Goal: Information Seeking & Learning: Learn about a topic

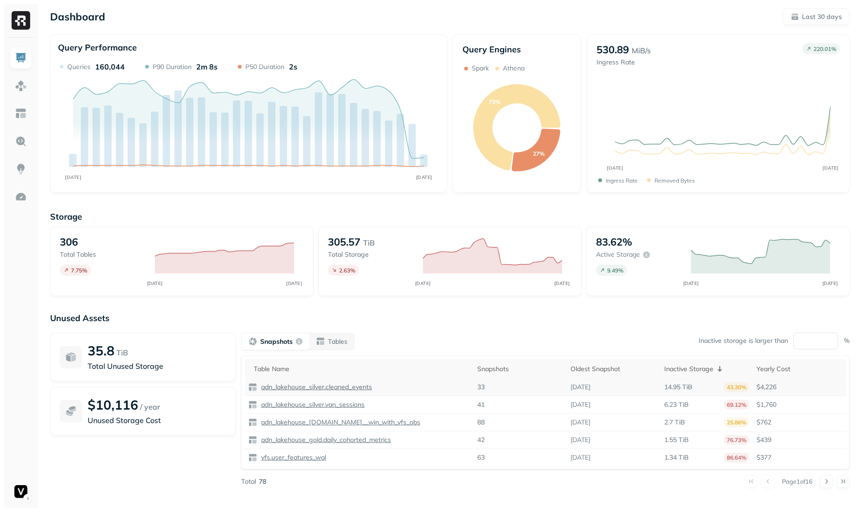
scroll to position [3, 0]
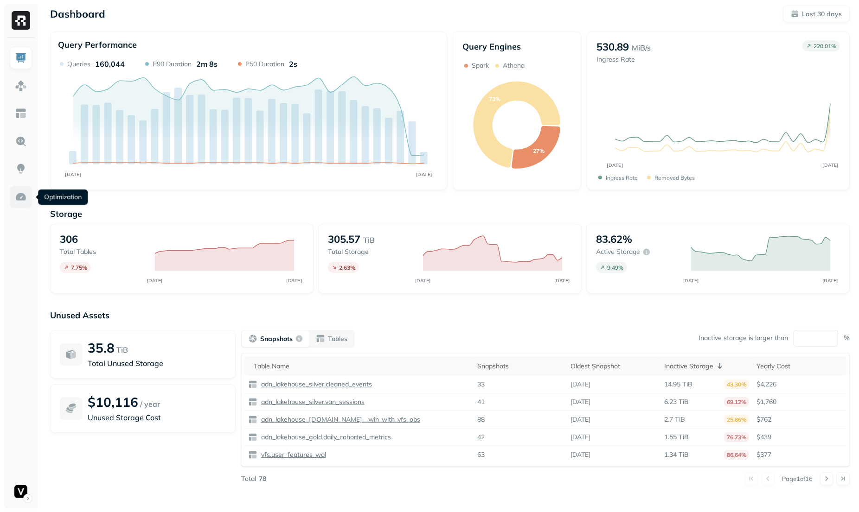
click at [19, 204] on link at bounding box center [21, 197] width 22 height 22
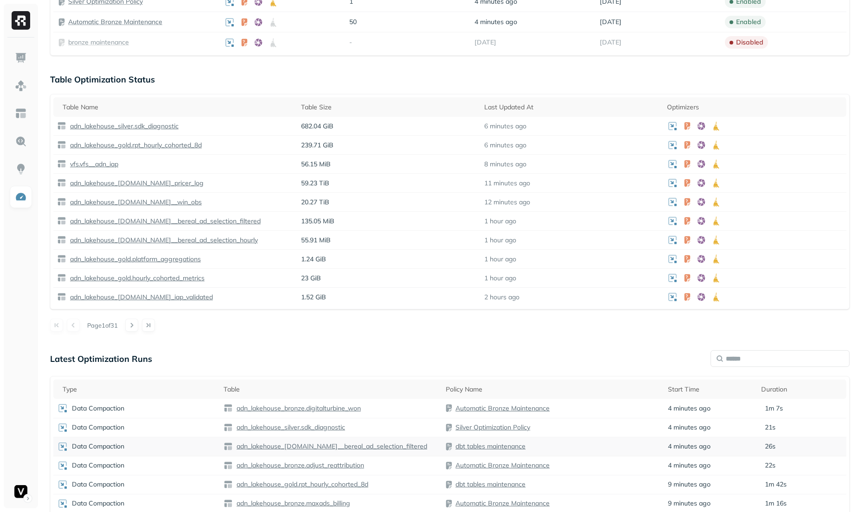
scroll to position [416, 0]
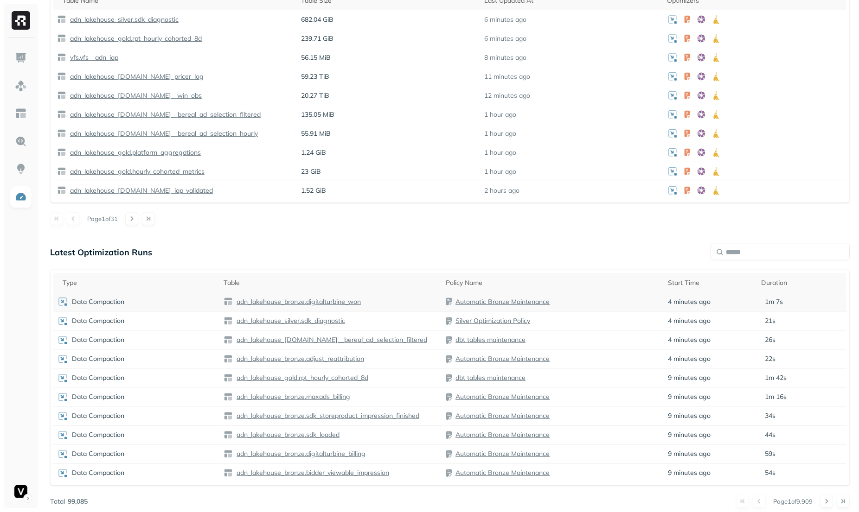
click at [201, 296] on div "Data Compaction" at bounding box center [136, 301] width 159 height 11
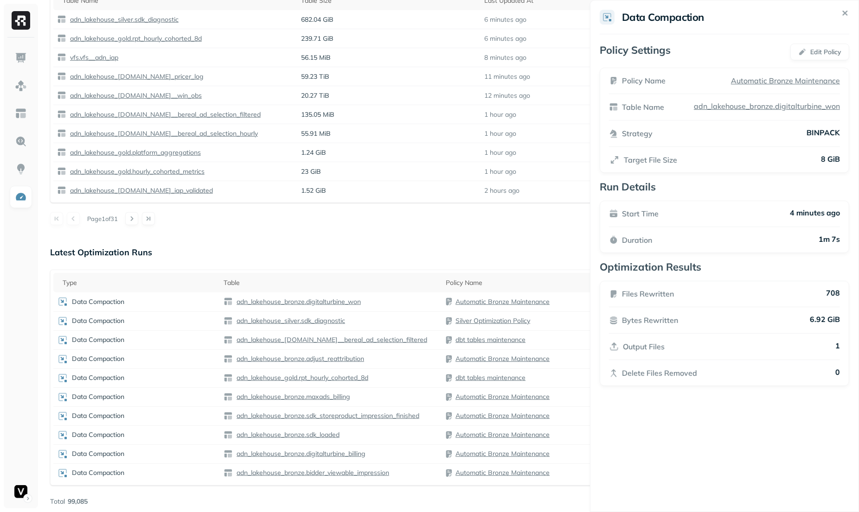
click at [274, 235] on html "Optimization New Policy Optimizers 4 POLICIES Data Compaction 146 Tables ( 48% …" at bounding box center [429, 50] width 859 height 933
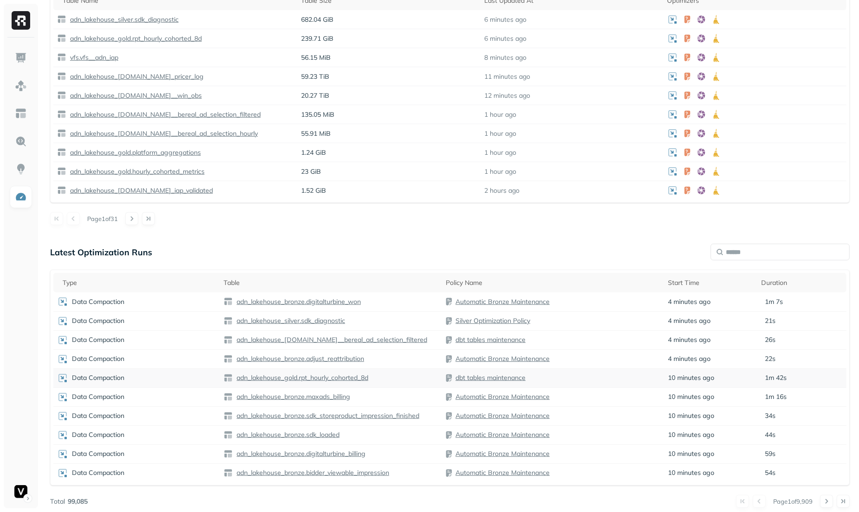
click at [174, 381] on td "Data Compaction" at bounding box center [136, 378] width 166 height 19
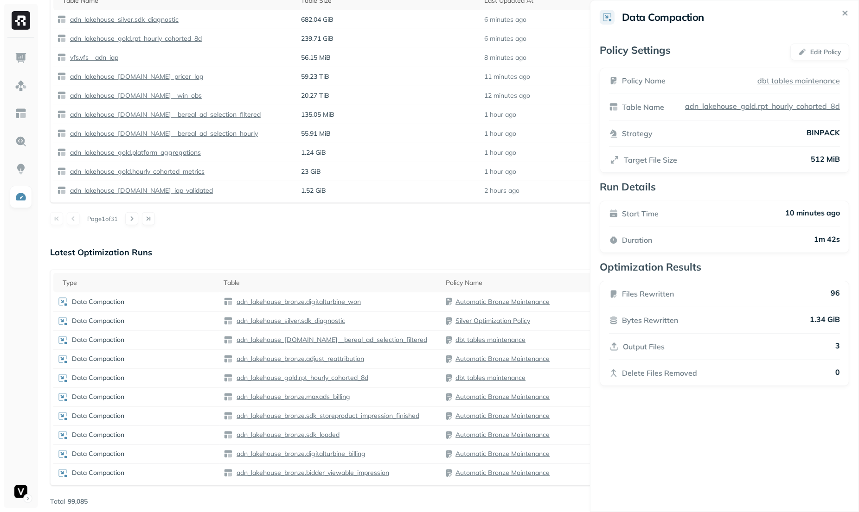
click at [316, 256] on html "Optimization New Policy Optimizers 4 POLICIES Data Compaction 146 Tables ( 48% …" at bounding box center [429, 50] width 859 height 933
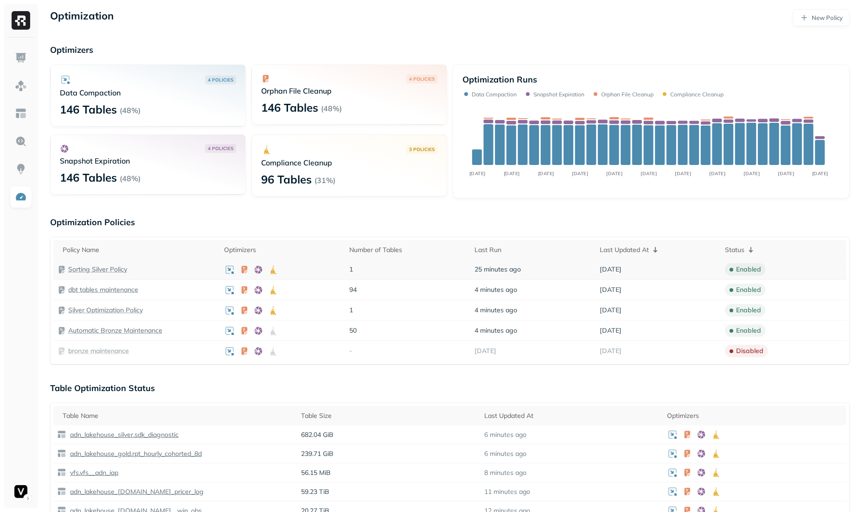
scroll to position [21, 0]
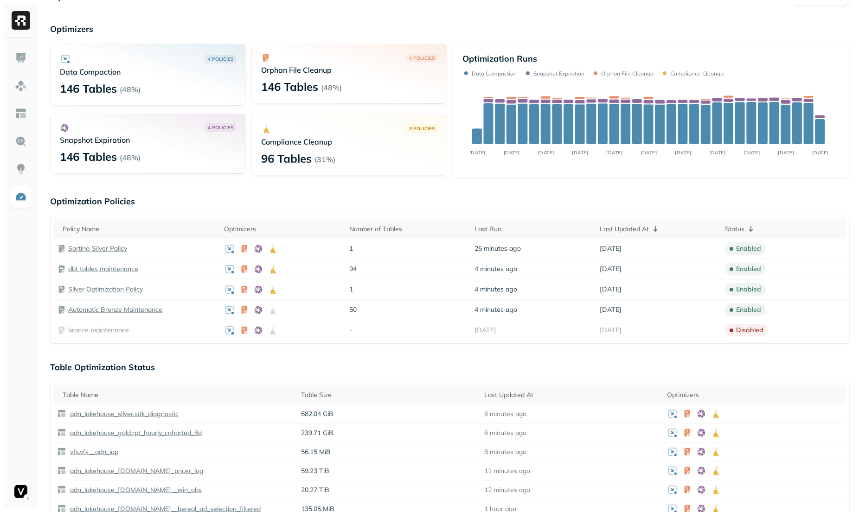
click at [344, 382] on div "Table Name Table Size Last Updated At Optimizers adn_lakehouse_silver.sdk_diagn…" at bounding box center [449, 490] width 799 height 216
click at [345, 385] on th "Table Size" at bounding box center [388, 394] width 183 height 19
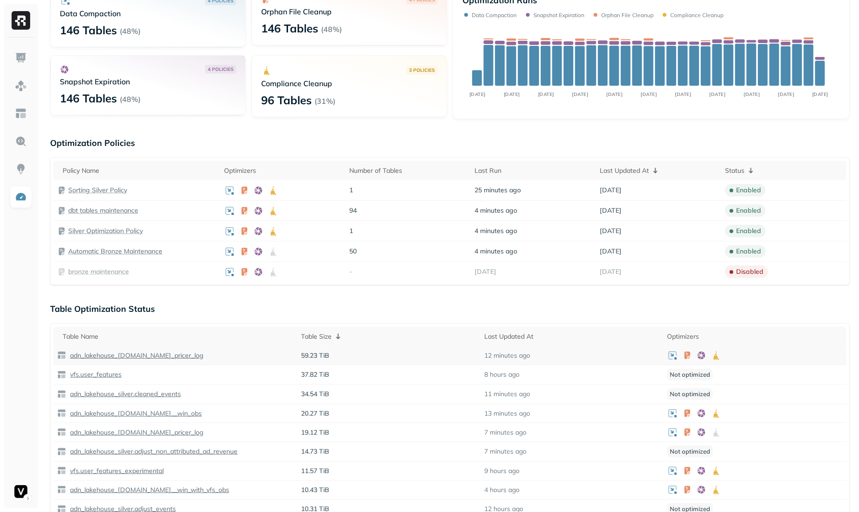
click at [159, 352] on p "adn_lakehouse_[DOMAIN_NAME]_pricer_log" at bounding box center [135, 356] width 135 height 9
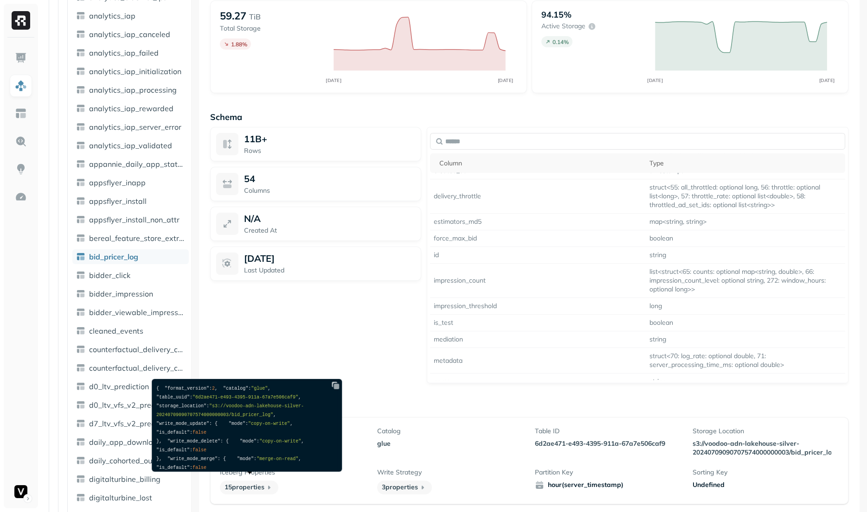
scroll to position [195, 0]
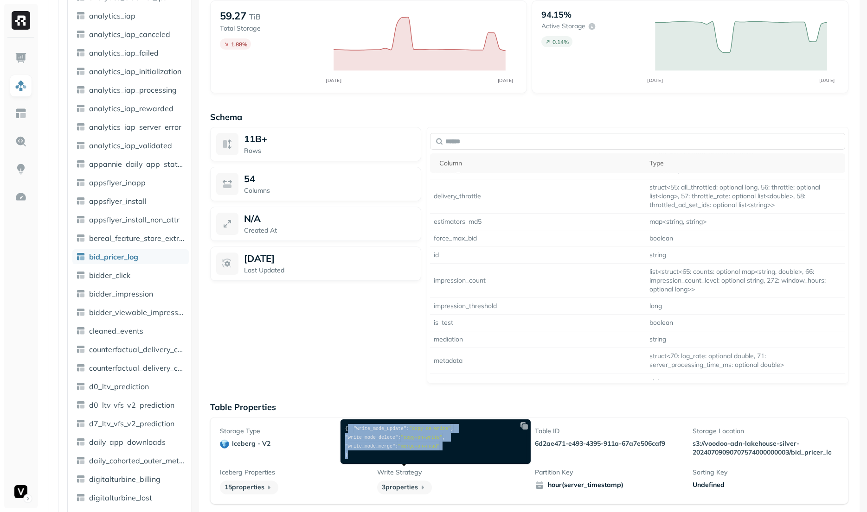
drag, startPoint x: 415, startPoint y: 431, endPoint x: 435, endPoint y: 460, distance: 35.0
click at [435, 460] on pre "{ "write_mode_update" : "copy-on-write" , "write_mode_delete" : "copy-on-write"…" at bounding box center [433, 442] width 185 height 44
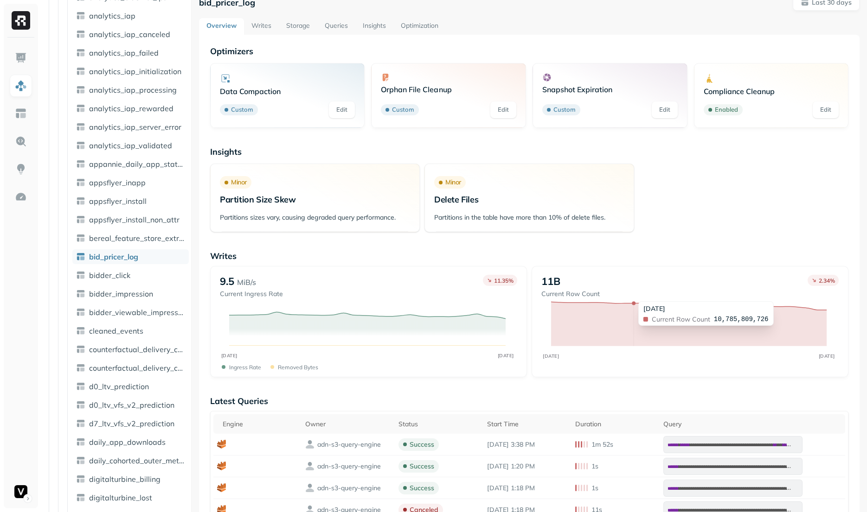
scroll to position [0, 0]
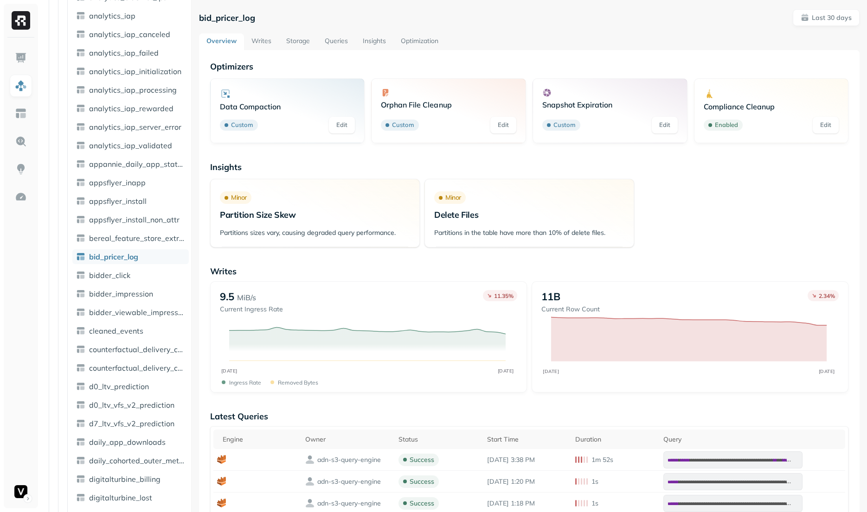
click at [336, 235] on p "Partitions sizes vary, causing degraded query performance." at bounding box center [315, 233] width 190 height 9
click at [465, 269] on p "Writes" at bounding box center [529, 271] width 638 height 11
click at [422, 37] on link "Optimization" at bounding box center [419, 41] width 52 height 17
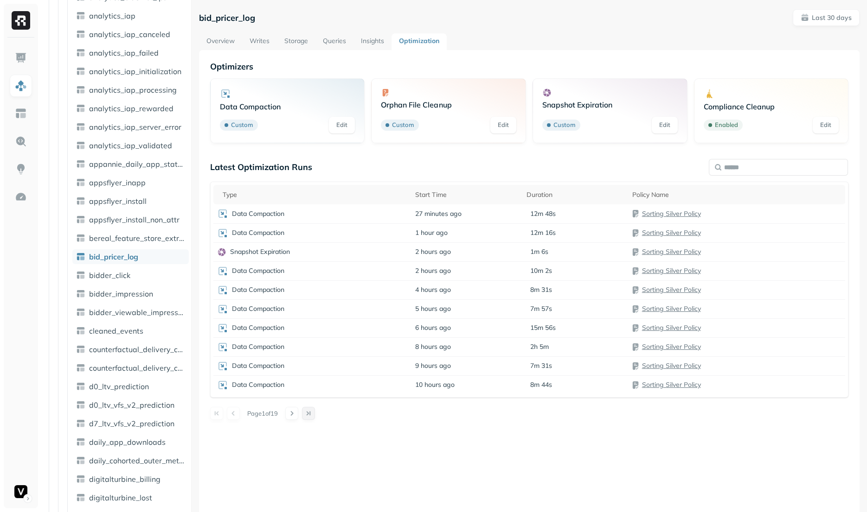
click at [315, 416] on button at bounding box center [308, 413] width 13 height 13
click at [292, 188] on th "Type" at bounding box center [312, 194] width 198 height 19
click at [292, 189] on div "Type" at bounding box center [315, 194] width 185 height 11
click at [295, 411] on button at bounding box center [291, 413] width 13 height 13
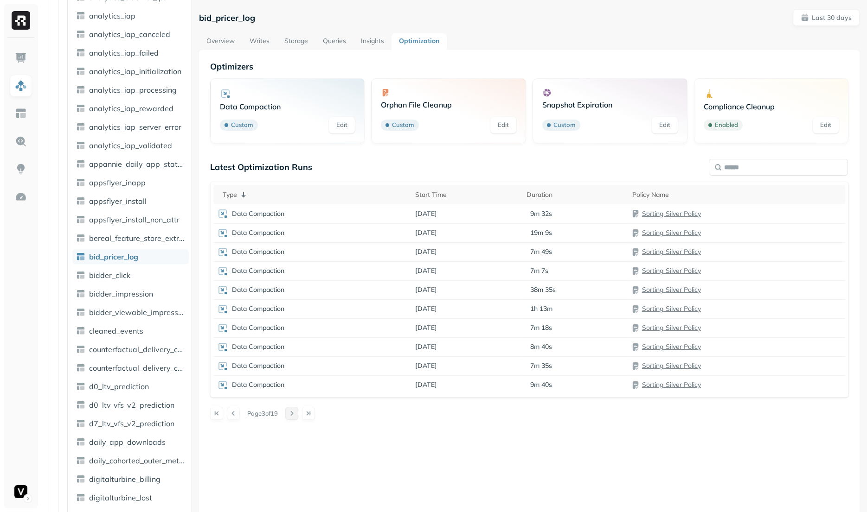
click at [295, 411] on button at bounding box center [291, 413] width 13 height 13
click at [740, 175] on div at bounding box center [778, 167] width 139 height 23
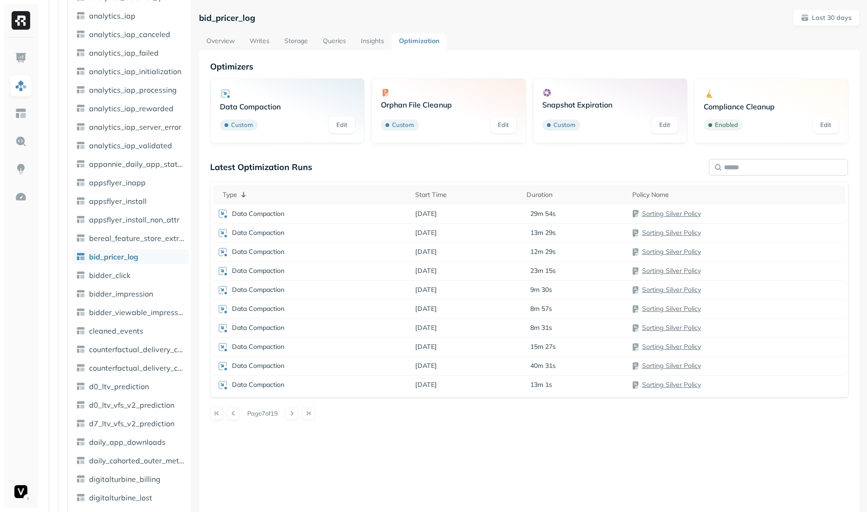
click at [752, 163] on input "text" at bounding box center [778, 167] width 139 height 17
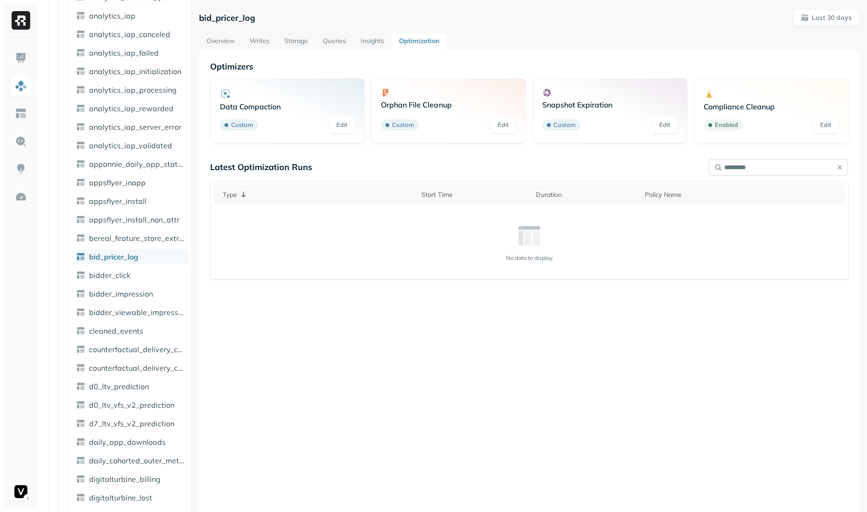
type input "**********"
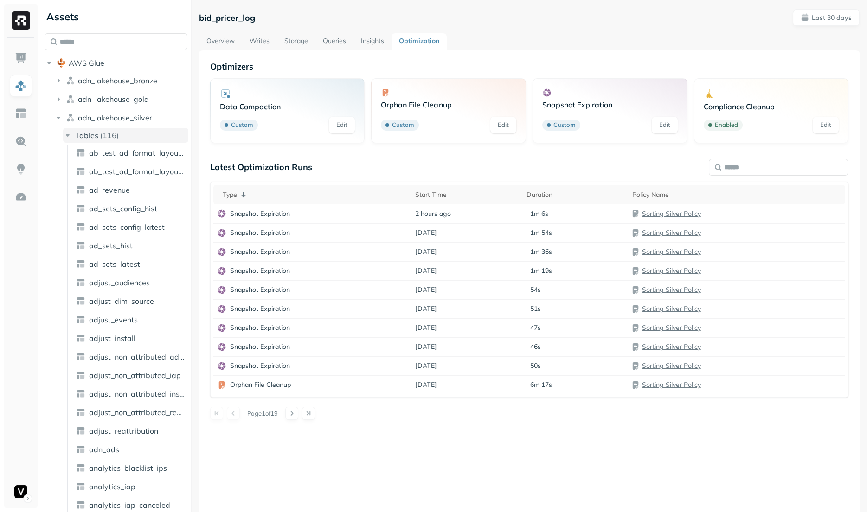
click at [127, 141] on button "Tables ( 116 )" at bounding box center [125, 135] width 125 height 15
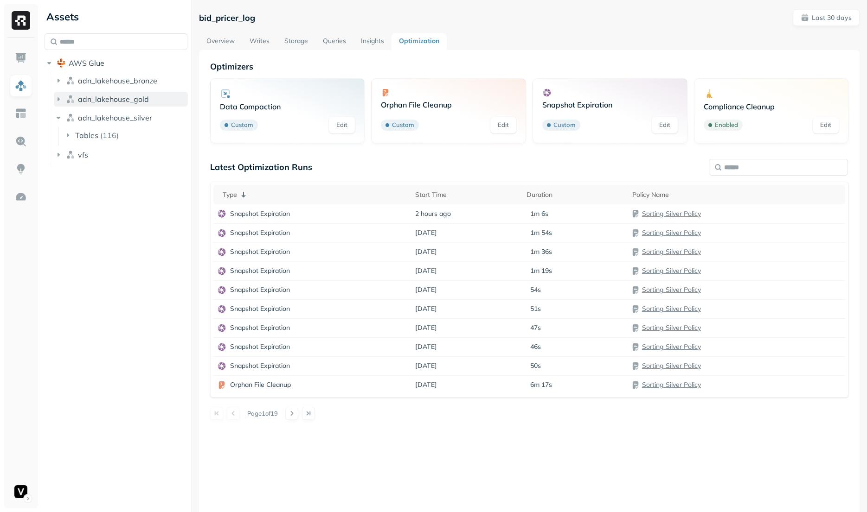
click at [75, 99] on img "button" at bounding box center [70, 99] width 9 height 9
click at [90, 118] on span "Tables" at bounding box center [86, 116] width 23 height 9
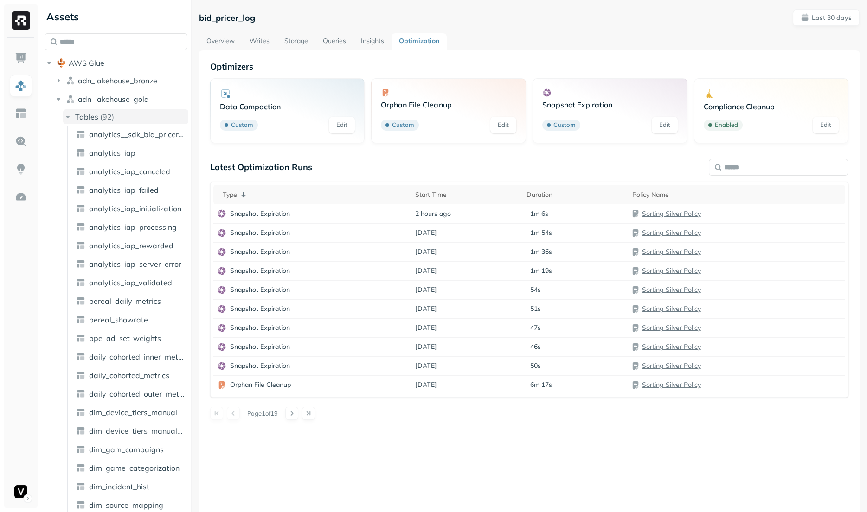
click at [95, 117] on span "Tables" at bounding box center [86, 116] width 23 height 9
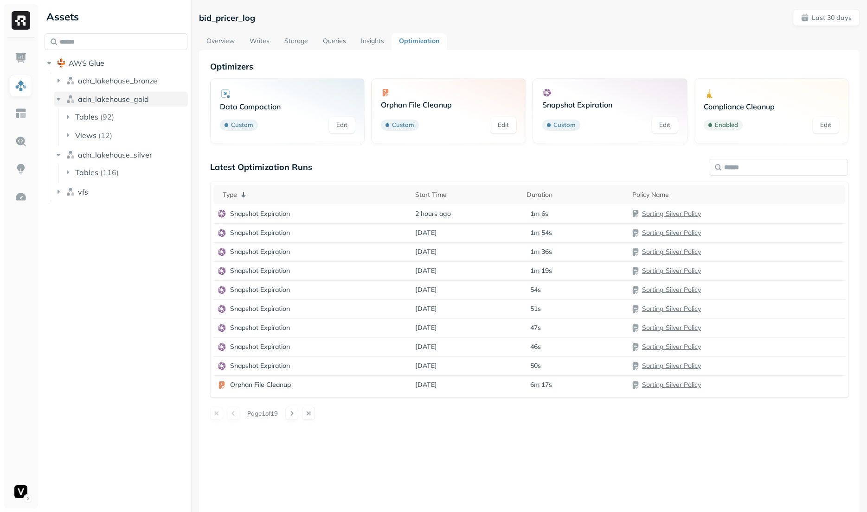
click at [134, 102] on span "adn_lakehouse_gold" at bounding box center [113, 99] width 71 height 9
click at [133, 113] on span "adn_lakehouse_silver" at bounding box center [115, 117] width 74 height 9
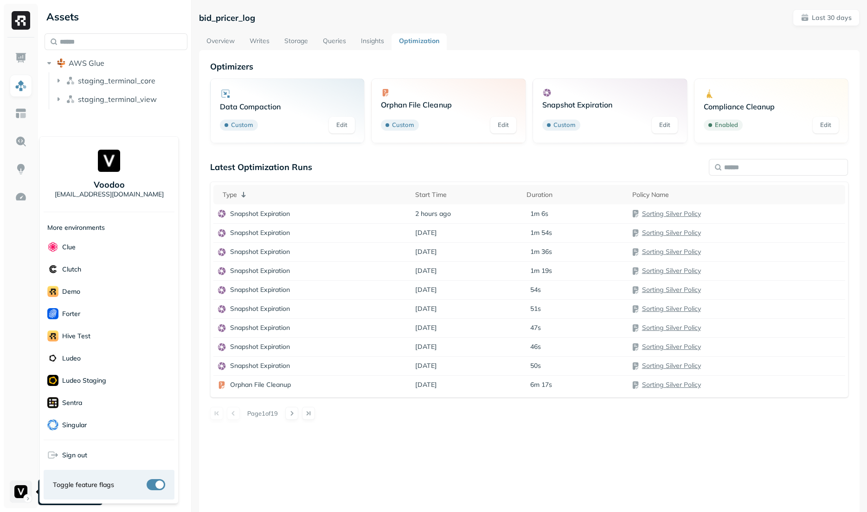
click at [17, 486] on html "Assets AWS Glue staging_terminal_core staging_terminal_view bid_pricer_log Last…" at bounding box center [433, 256] width 867 height 512
click at [243, 447] on html "Assets AWS Glue staging_terminal_core staging_terminal_view bid_pricer_log Last…" at bounding box center [433, 256] width 867 height 512
